Goal: Browse casually

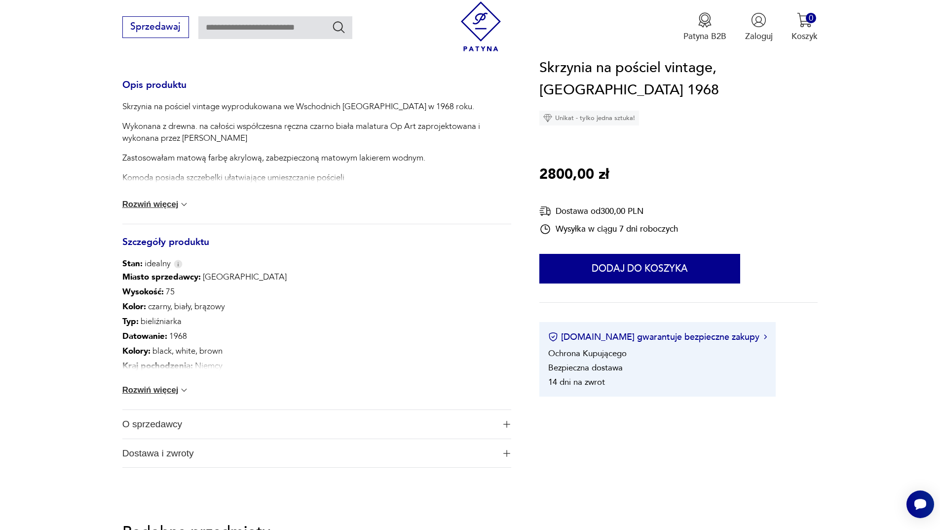
scroll to position [494, 0]
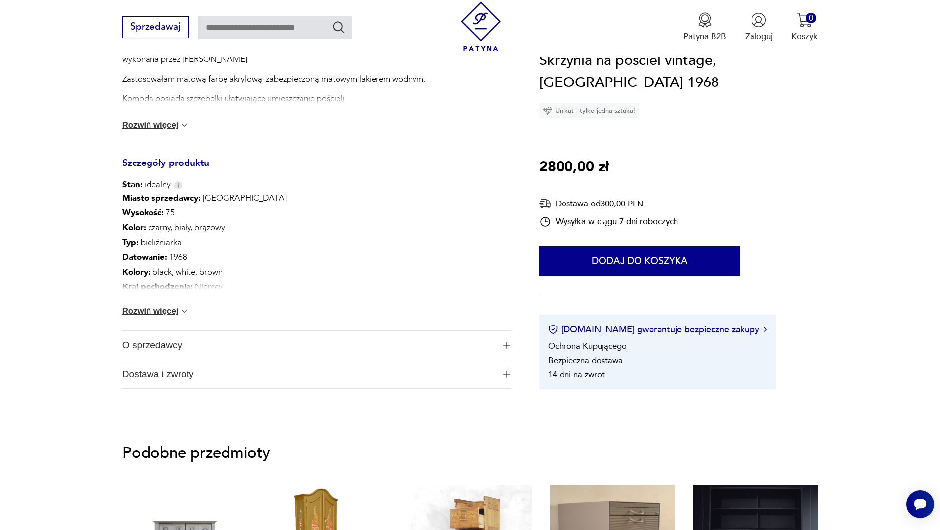
click at [178, 311] on button "Rozwiń więcej" at bounding box center [155, 311] width 67 height 10
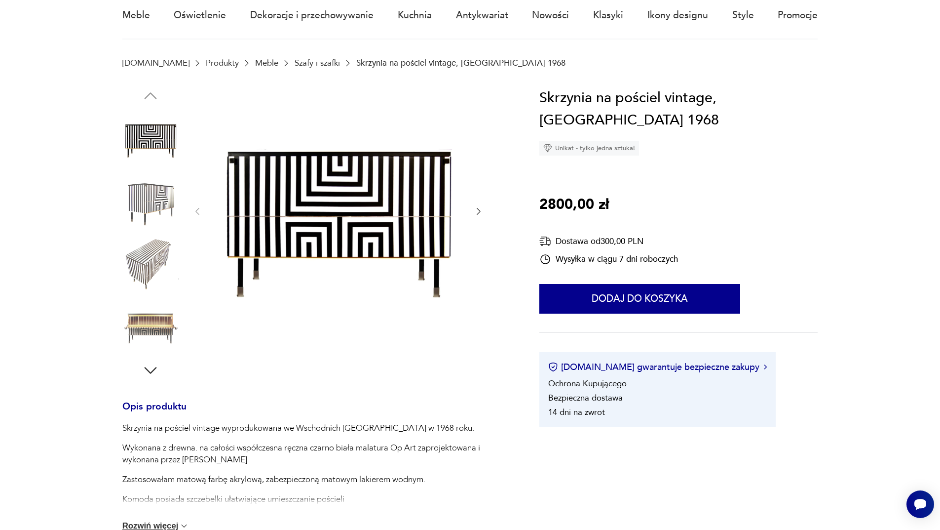
scroll to position [0, 0]
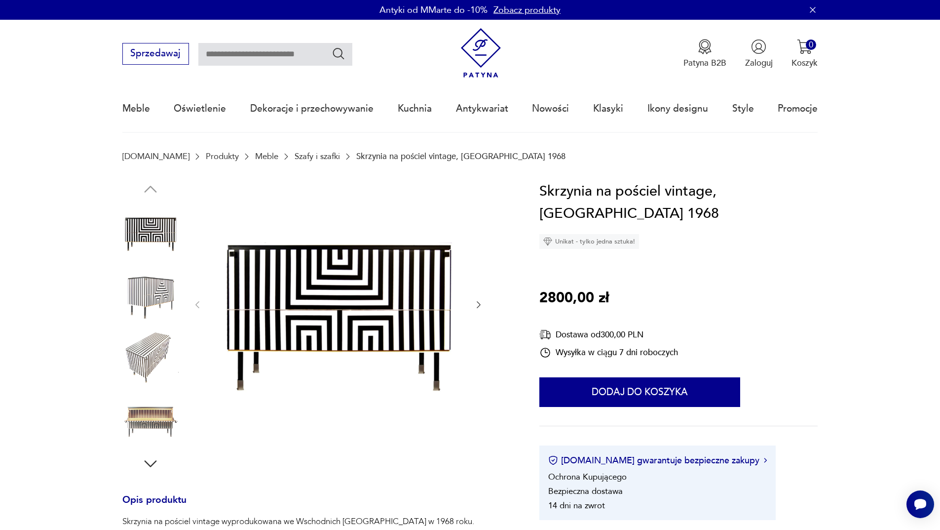
click at [479, 306] on icon "button" at bounding box center [479, 304] width 4 height 7
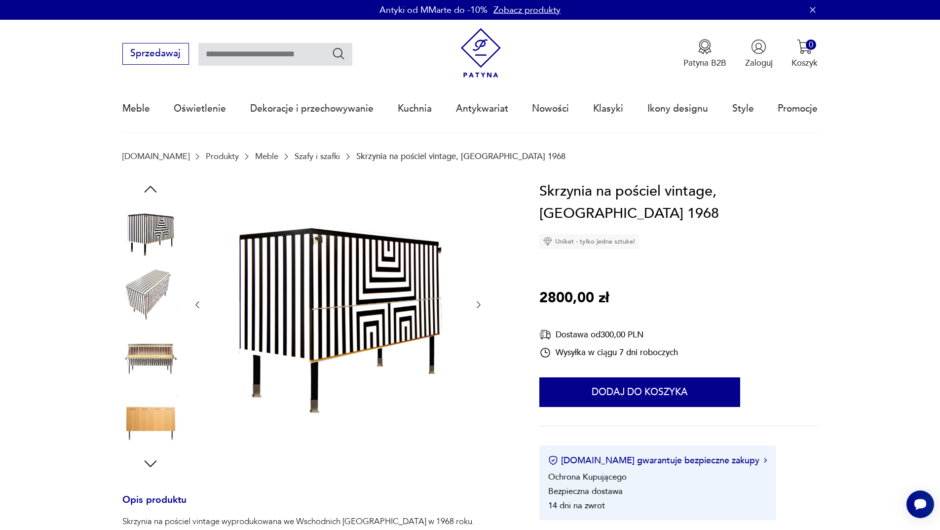
click at [478, 306] on icon "button" at bounding box center [479, 305] width 10 height 10
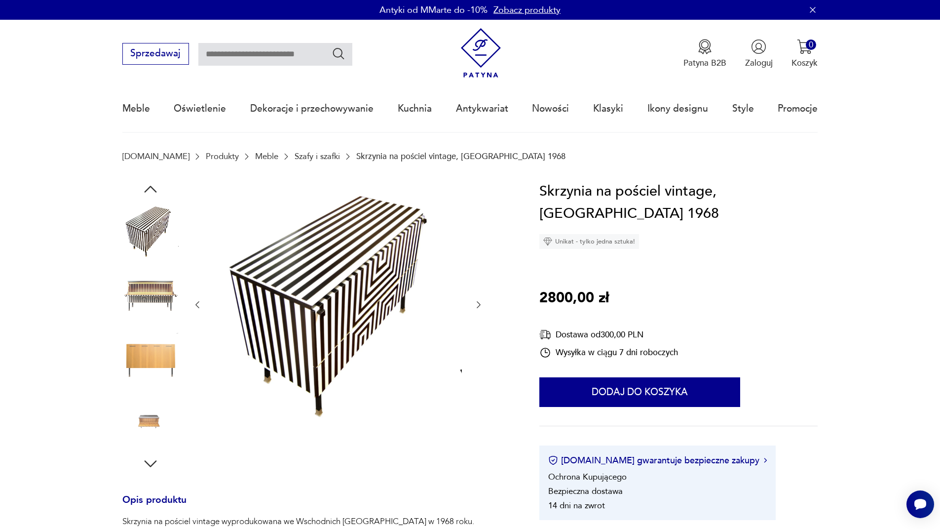
click at [478, 306] on icon "button" at bounding box center [479, 305] width 10 height 10
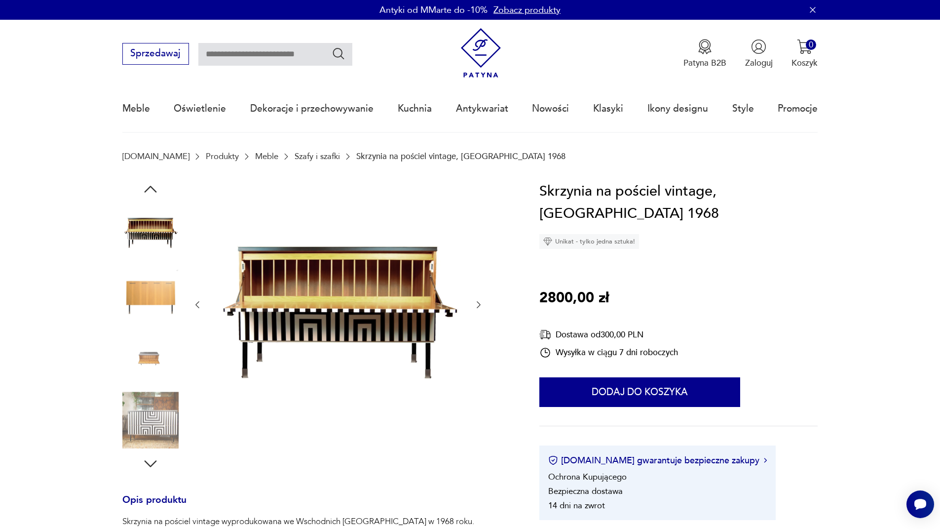
click at [478, 306] on icon "button" at bounding box center [479, 305] width 10 height 10
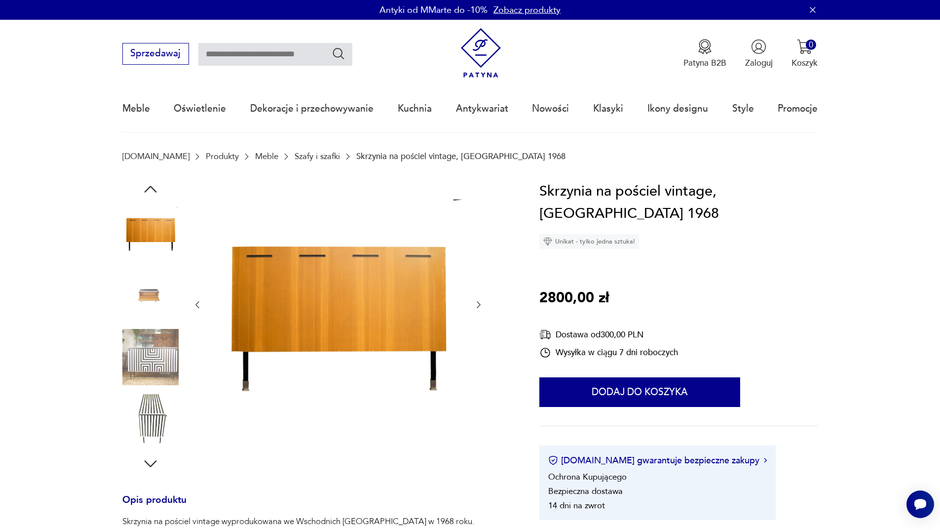
click at [478, 306] on icon "button" at bounding box center [479, 305] width 10 height 10
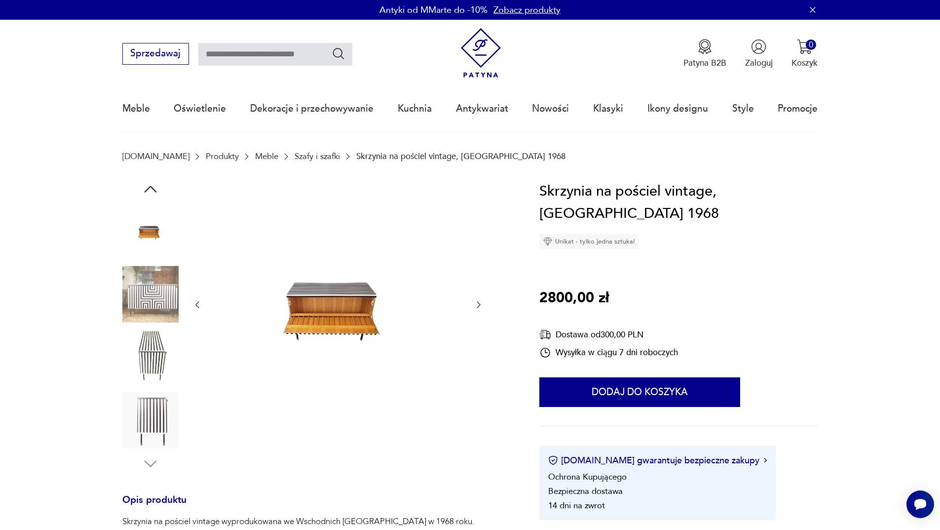
click at [478, 306] on icon "button" at bounding box center [479, 305] width 10 height 10
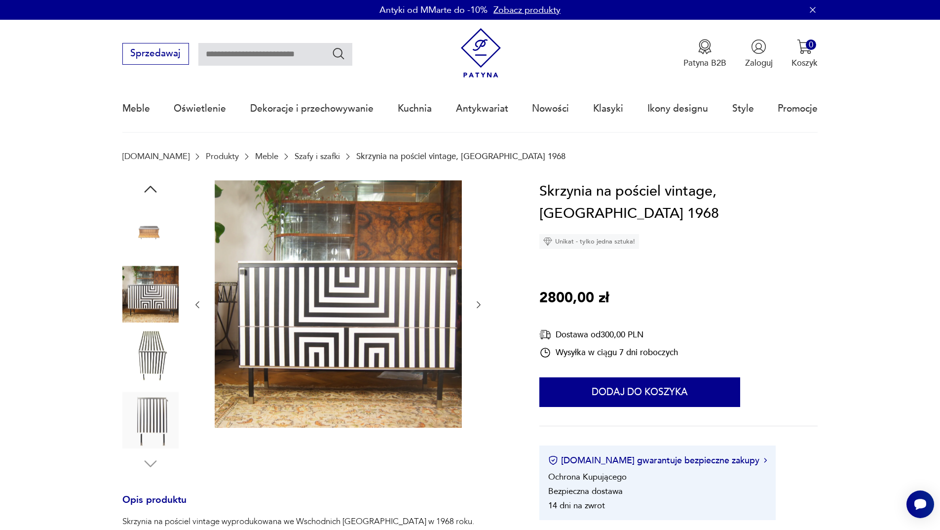
click at [478, 306] on icon "button" at bounding box center [479, 305] width 10 height 10
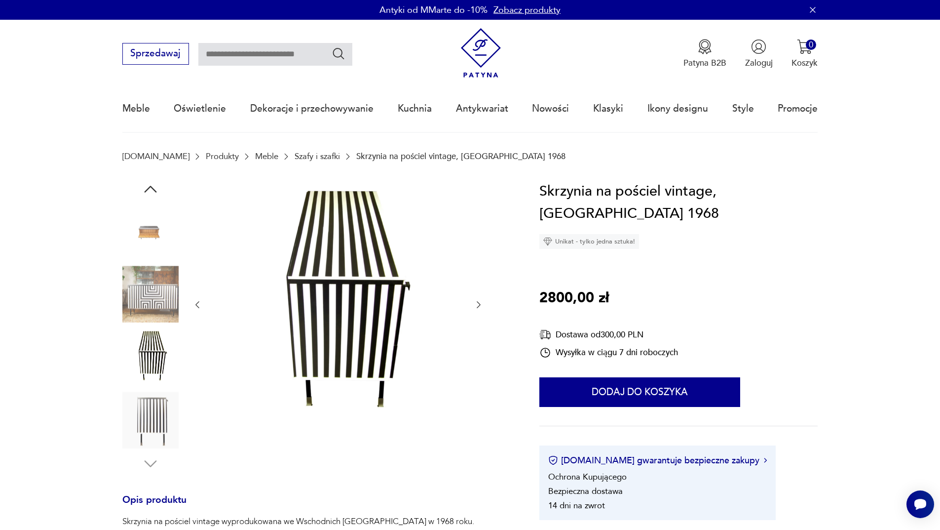
click at [478, 306] on icon "button" at bounding box center [479, 305] width 10 height 10
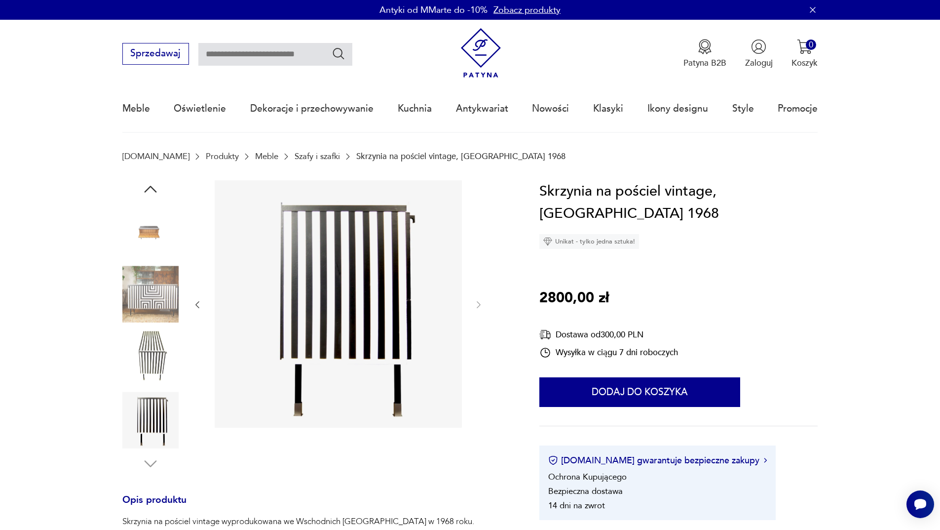
click at [154, 232] on img at bounding box center [150, 231] width 56 height 56
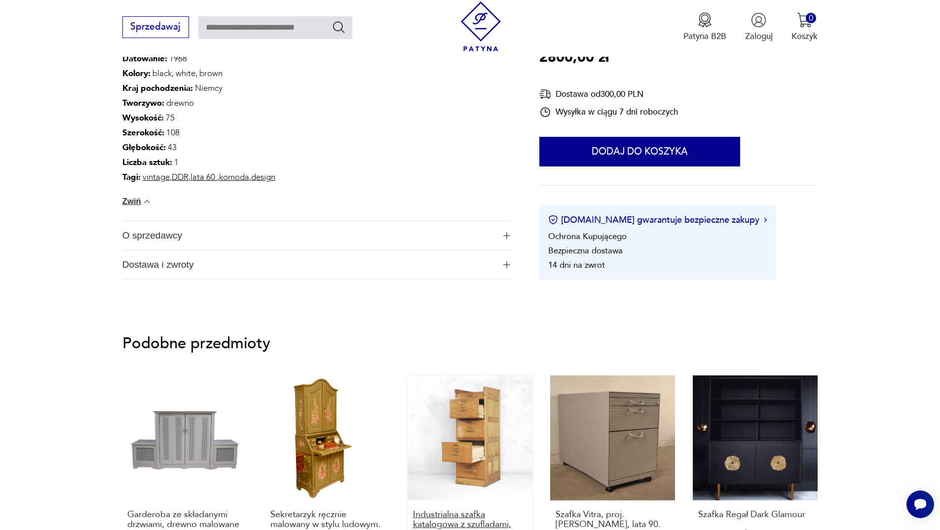
scroll to position [888, 0]
